Goal: Information Seeking & Learning: Learn about a topic

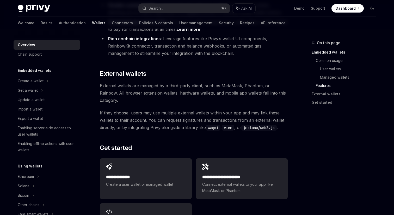
scroll to position [741, 0]
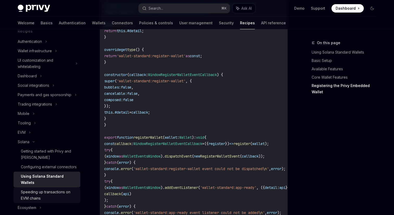
scroll to position [29, 0]
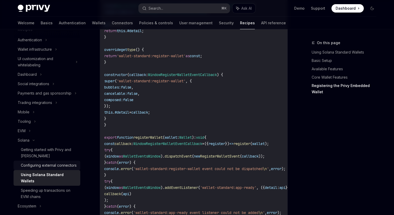
click at [49, 169] on link "Configuring external connectors" at bounding box center [47, 164] width 67 height 9
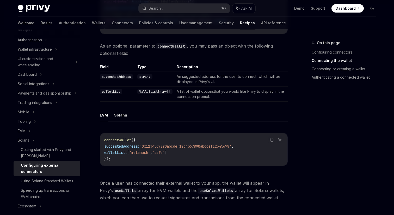
scroll to position [209, 0]
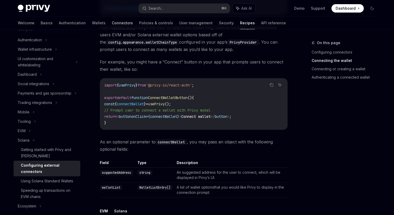
click at [112, 24] on link "Connectors" at bounding box center [122, 23] width 21 height 13
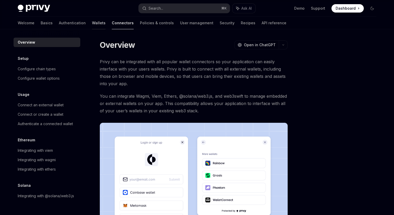
click at [92, 22] on link "Wallets" at bounding box center [99, 23] width 14 height 13
type textarea "*"
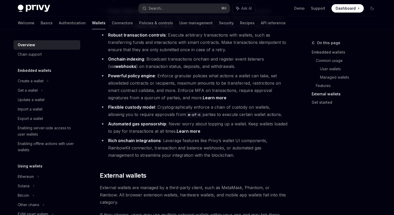
scroll to position [824, 0]
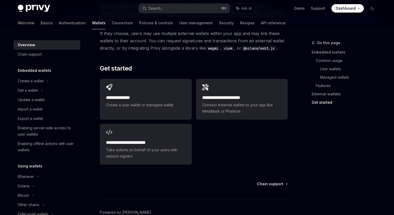
click at [345, 8] on span "Dashboard" at bounding box center [346, 8] width 20 height 5
